Goal: Task Accomplishment & Management: Manage account settings

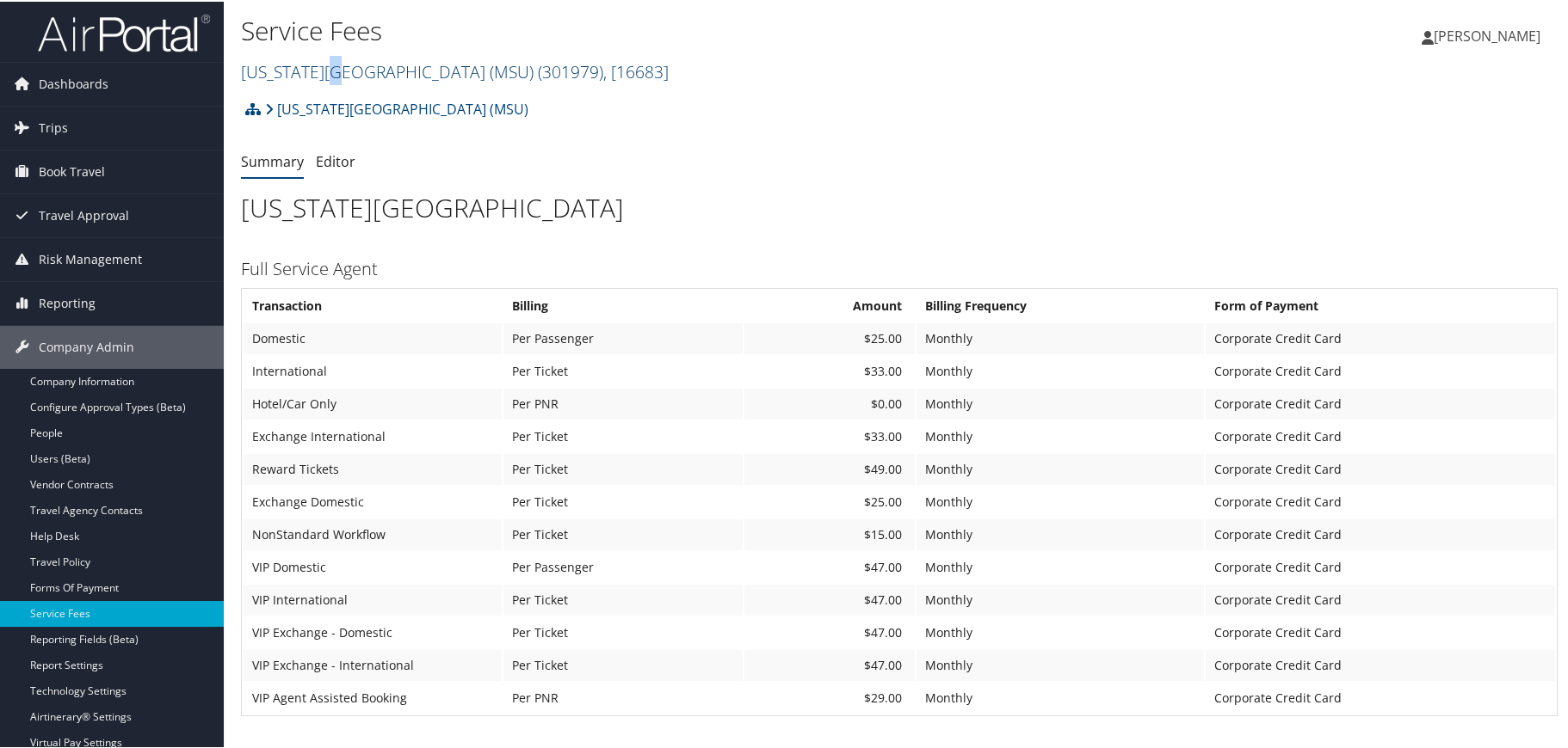
click at [331, 67] on link "[US_STATE][GEOGRAPHIC_DATA] (MSU) ( 301979 ) , [ 16683 ]" at bounding box center [455, 70] width 427 height 23
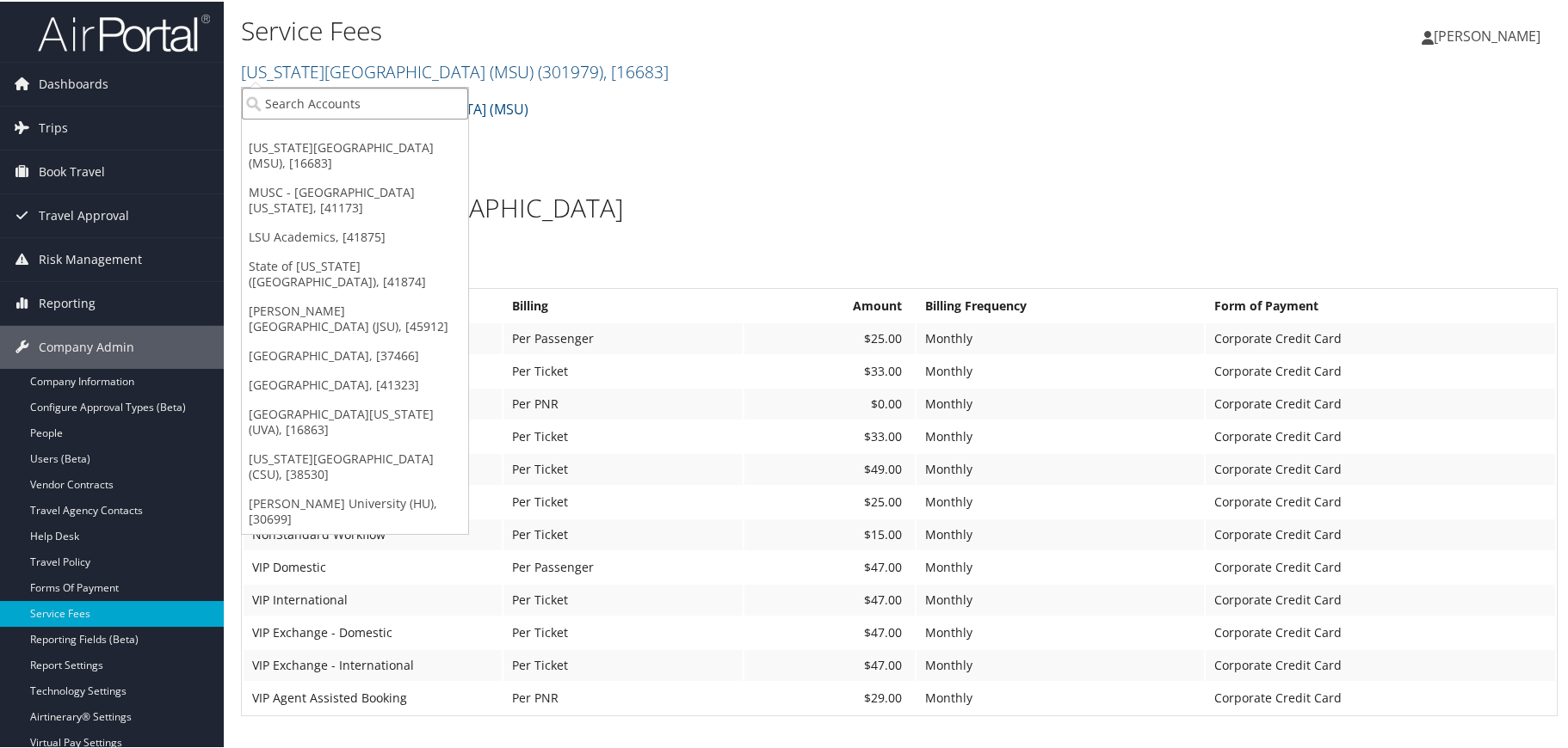
click at [326, 105] on input "search" at bounding box center [355, 103] width 226 height 32
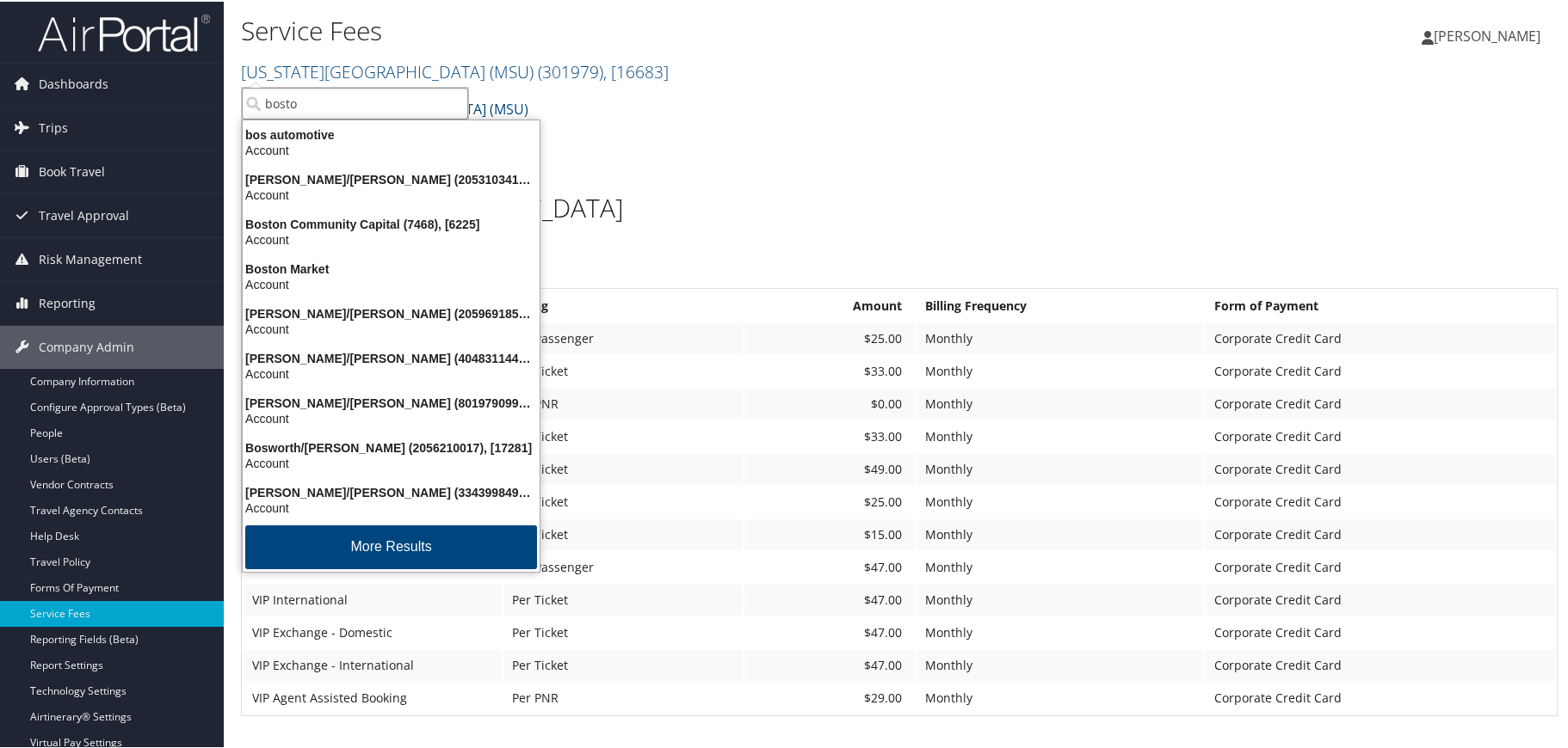
type input "[GEOGRAPHIC_DATA]"
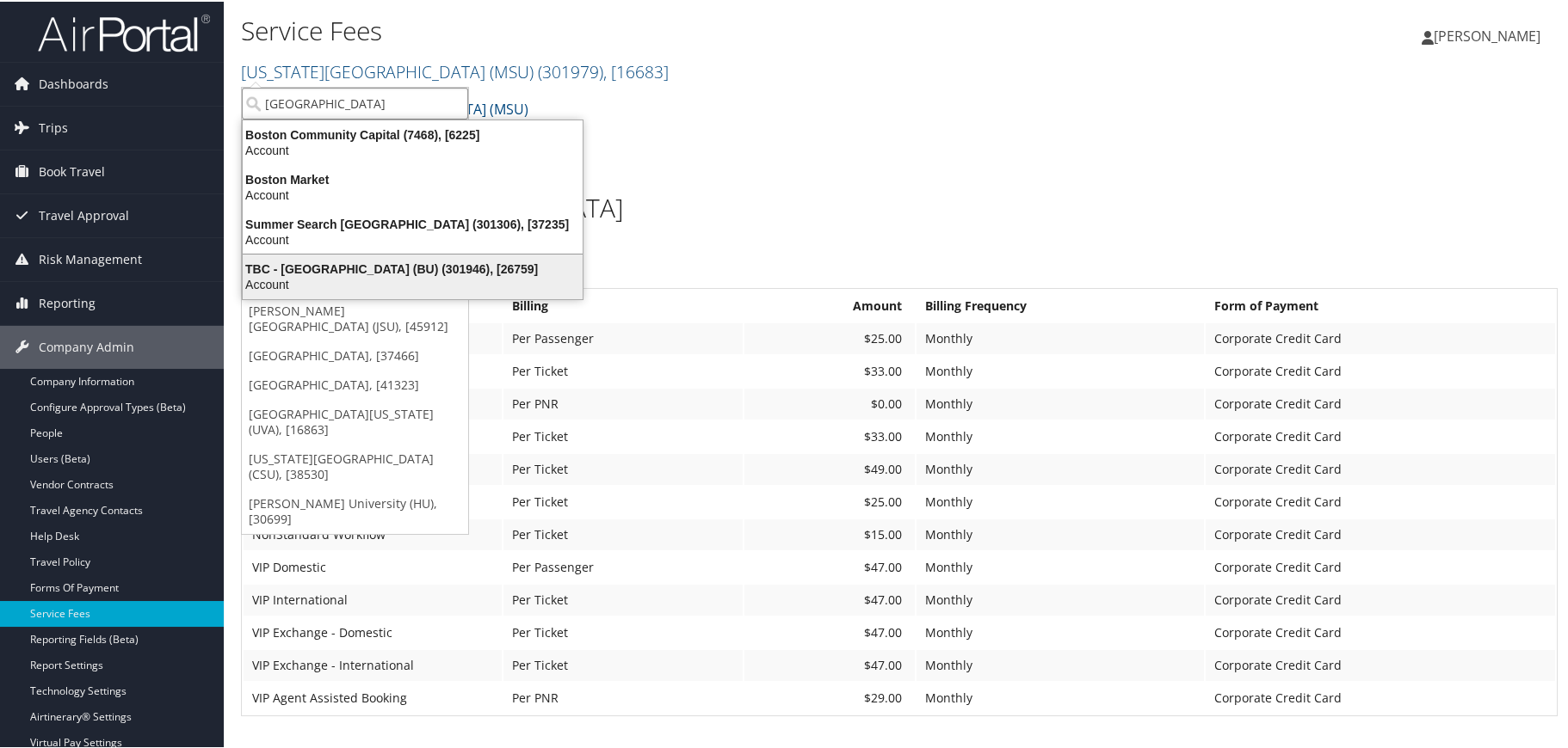
click at [343, 266] on div "TBC - [GEOGRAPHIC_DATA] (BU) (301946), [26759]" at bounding box center [413, 268] width 361 height 15
